Goal: Find specific fact: Find contact information

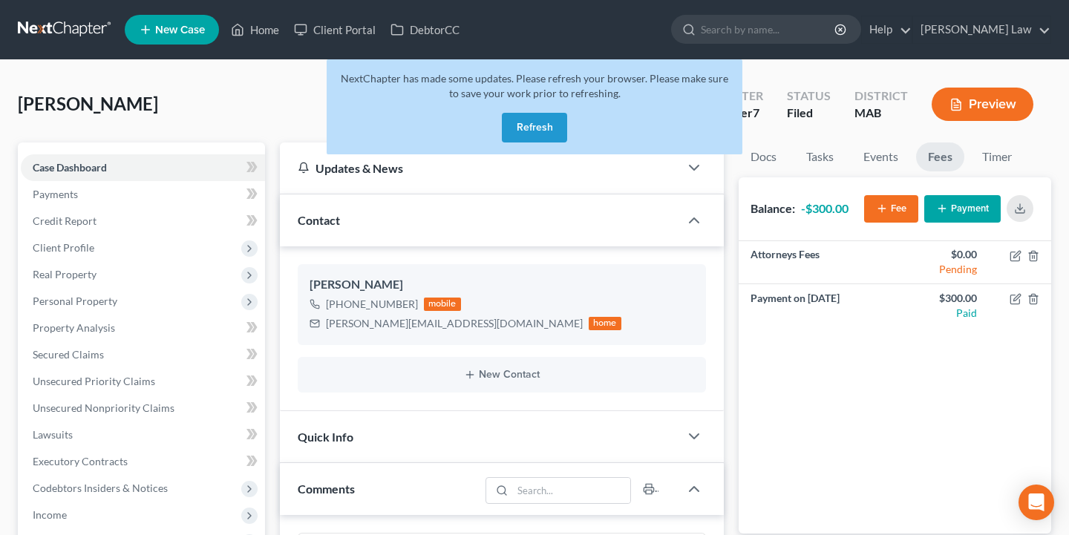
scroll to position [131, 0]
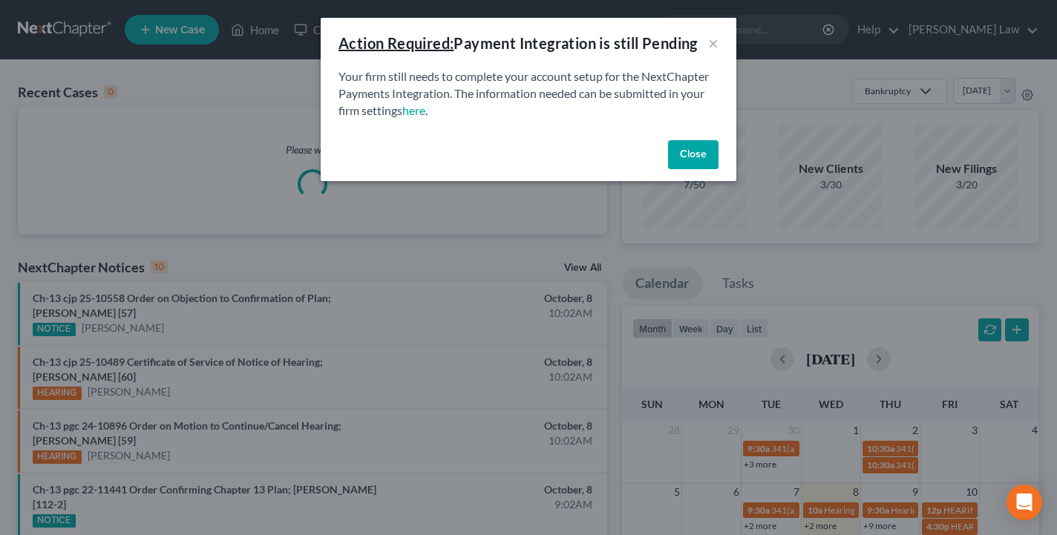
click at [689, 165] on button "Close" at bounding box center [693, 155] width 50 height 30
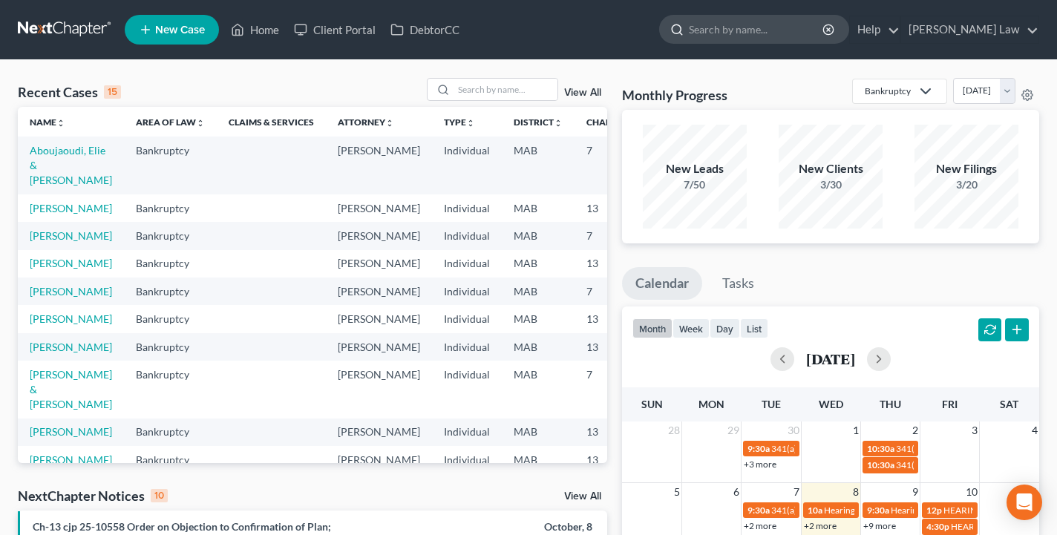
click at [753, 39] on input "search" at bounding box center [757, 29] width 136 height 27
click at [721, 4] on nav "Home New Case Client Portal DebtorCC [PERSON_NAME] Law [EMAIL_ADDRESS][DOMAIN_N…" at bounding box center [528, 29] width 1057 height 59
click at [720, 0] on nav "Home New Case Client Portal DebtorCC [PERSON_NAME] Law [EMAIL_ADDRESS][DOMAIN_N…" at bounding box center [528, 29] width 1057 height 59
click at [764, 37] on input "search" at bounding box center [757, 29] width 136 height 27
type input "[PERSON_NAME]"
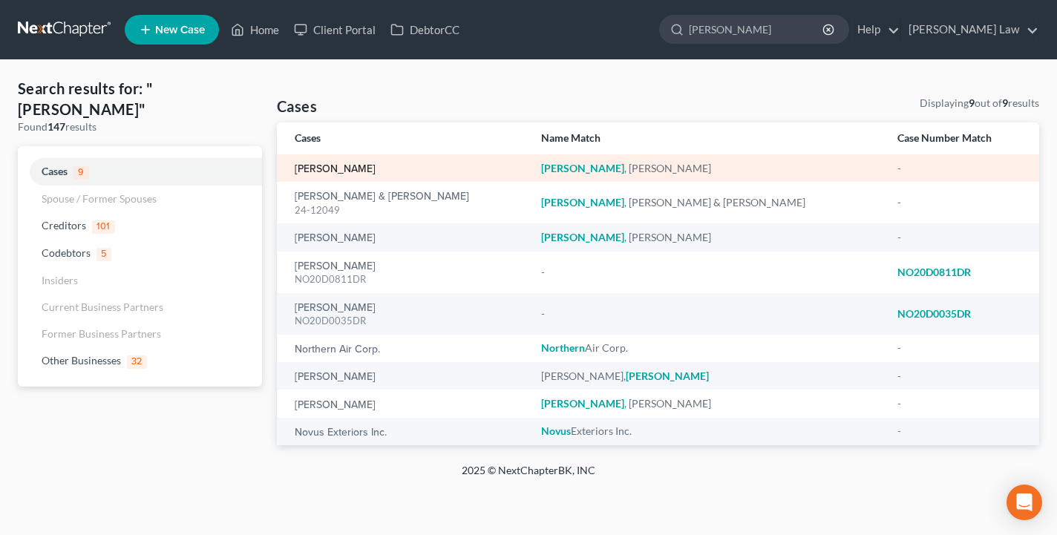
click at [335, 169] on link "[PERSON_NAME]" at bounding box center [335, 169] width 81 height 10
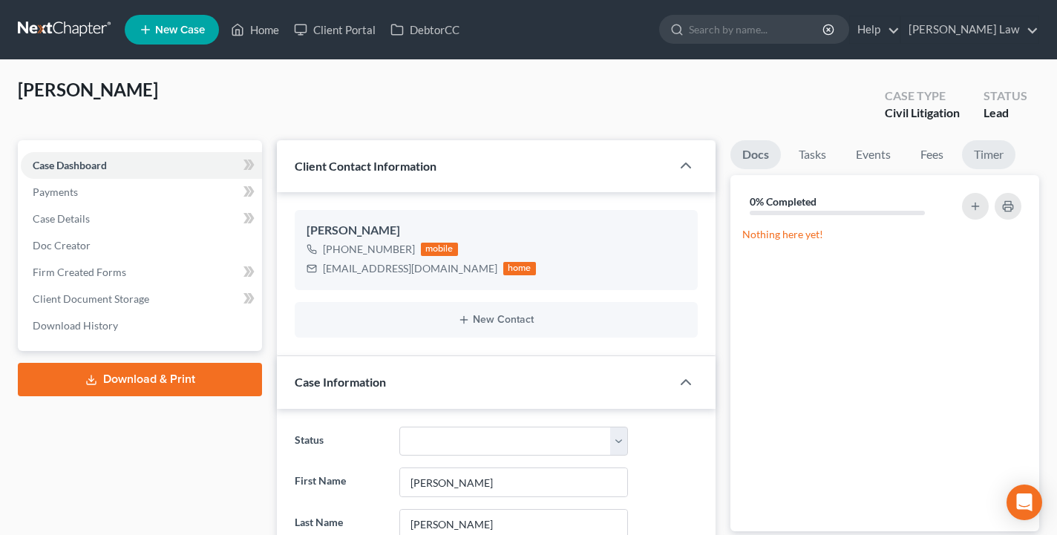
scroll to position [33, 0]
click at [939, 149] on link "Fees" at bounding box center [931, 154] width 47 height 29
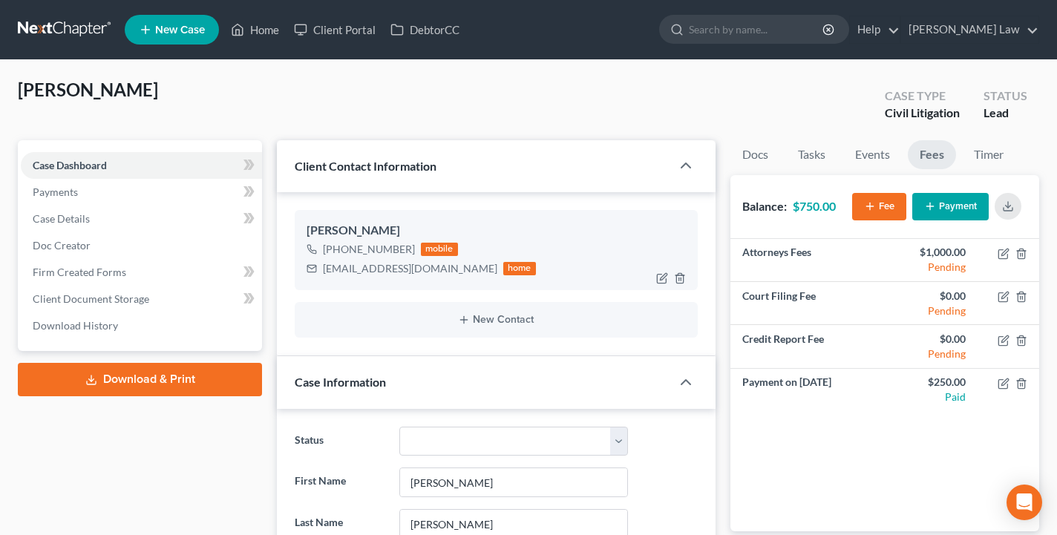
drag, startPoint x: 410, startPoint y: 249, endPoint x: 338, endPoint y: 249, distance: 72.0
click at [338, 249] on div "[PHONE_NUMBER] mobile" at bounding box center [420, 249] width 229 height 19
copy div "[PHONE_NUMBER]"
